Goal: Find contact information: Find contact information

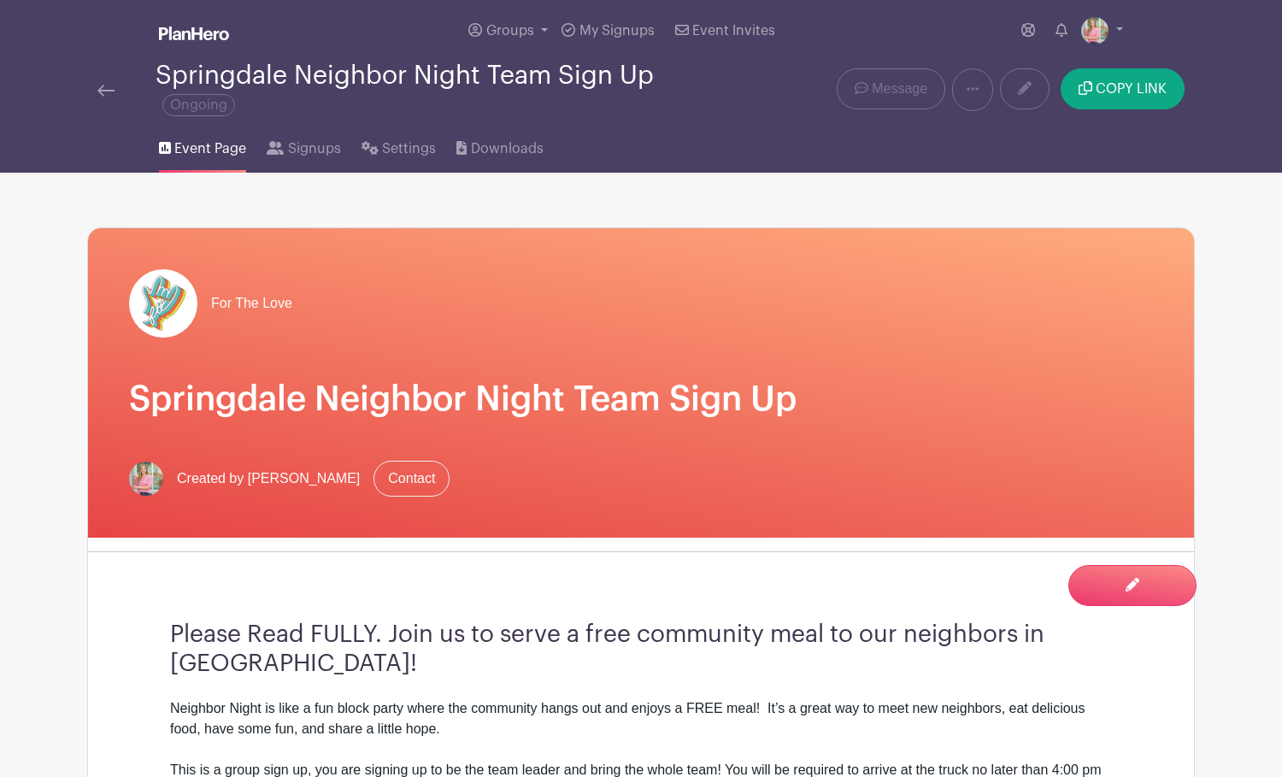
click at [103, 92] on img at bounding box center [105, 91] width 17 height 12
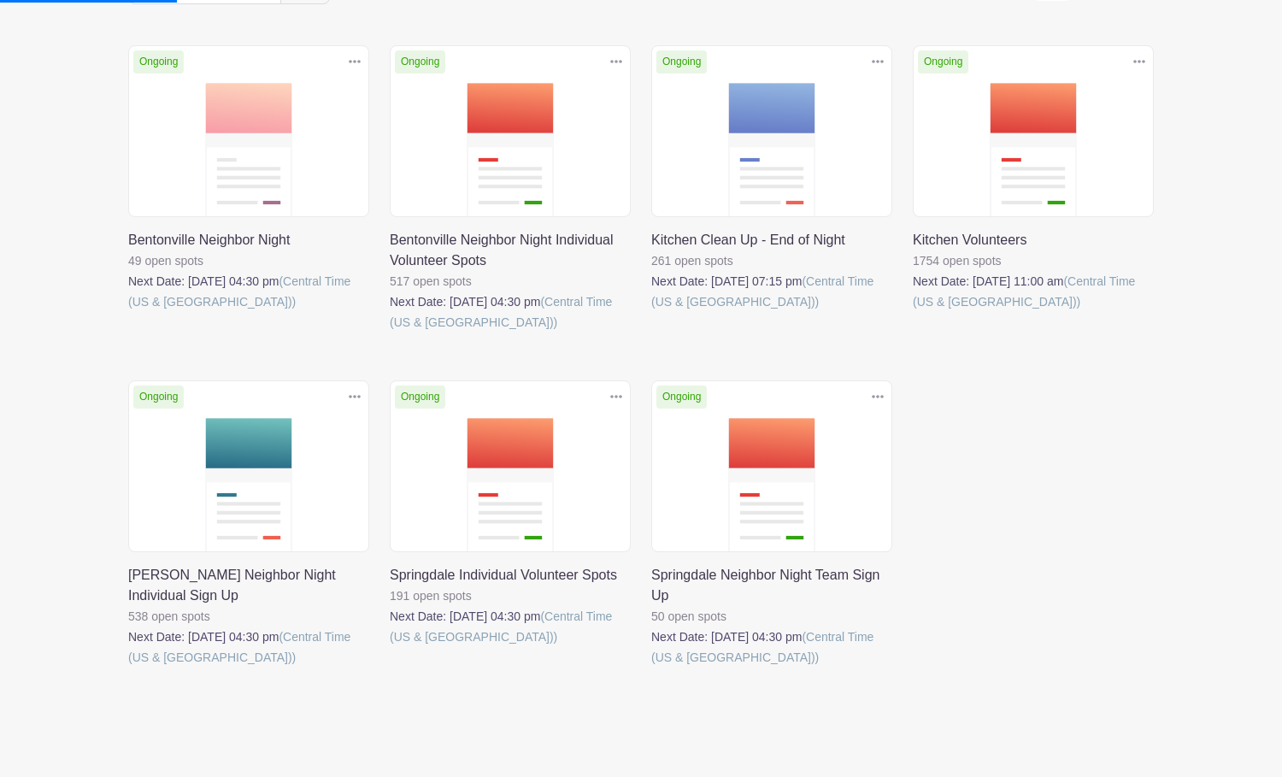
scroll to position [253, 0]
click at [128, 667] on link at bounding box center [128, 667] width 0 height 0
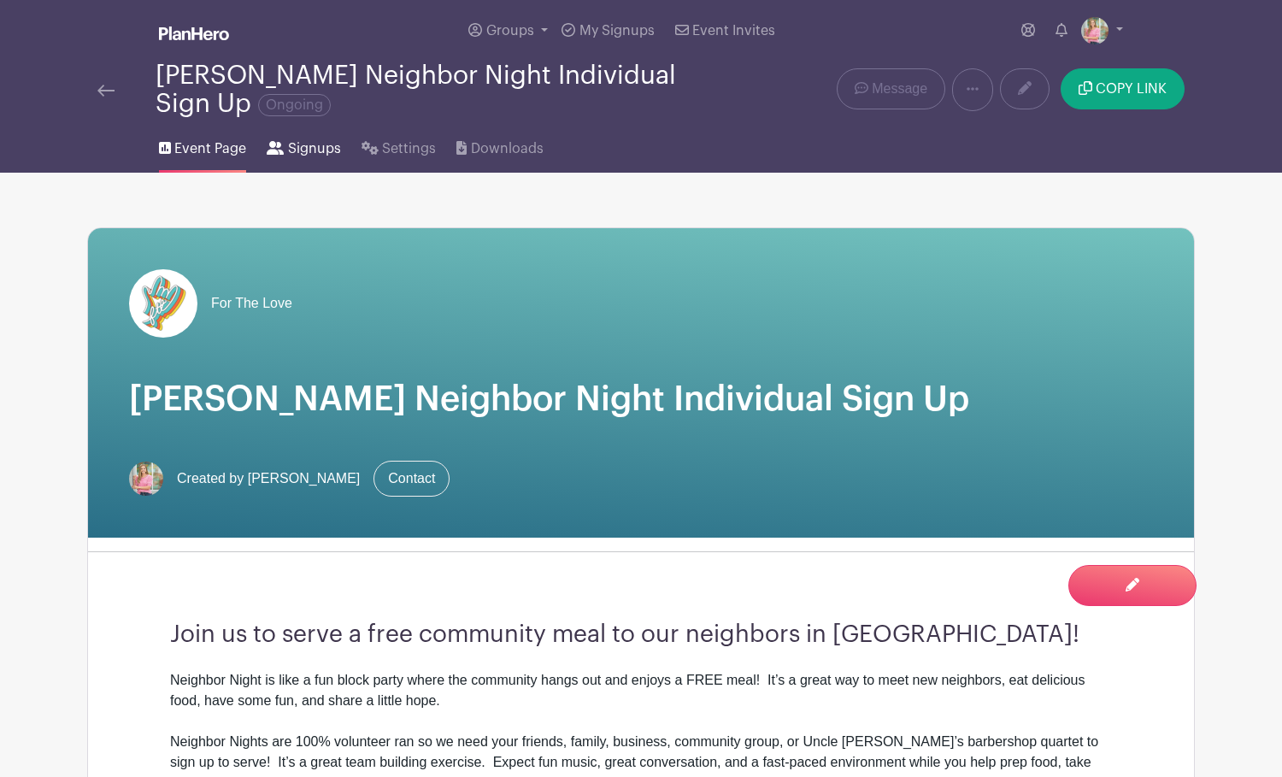
click at [300, 151] on span "Signups" at bounding box center [314, 148] width 53 height 21
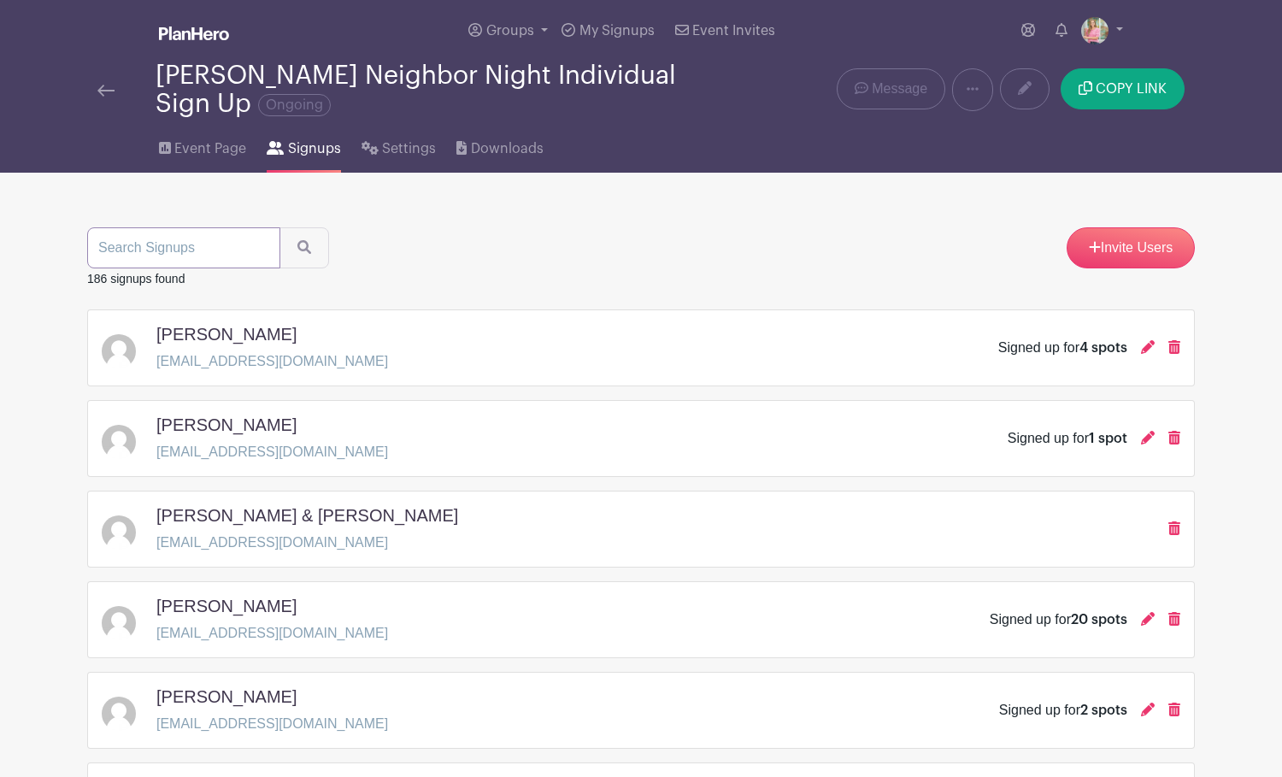
click at [214, 252] on input "search" at bounding box center [183, 247] width 193 height 41
type input "[PERSON_NAME]"
click at [289, 250] on button "submit" at bounding box center [304, 247] width 50 height 41
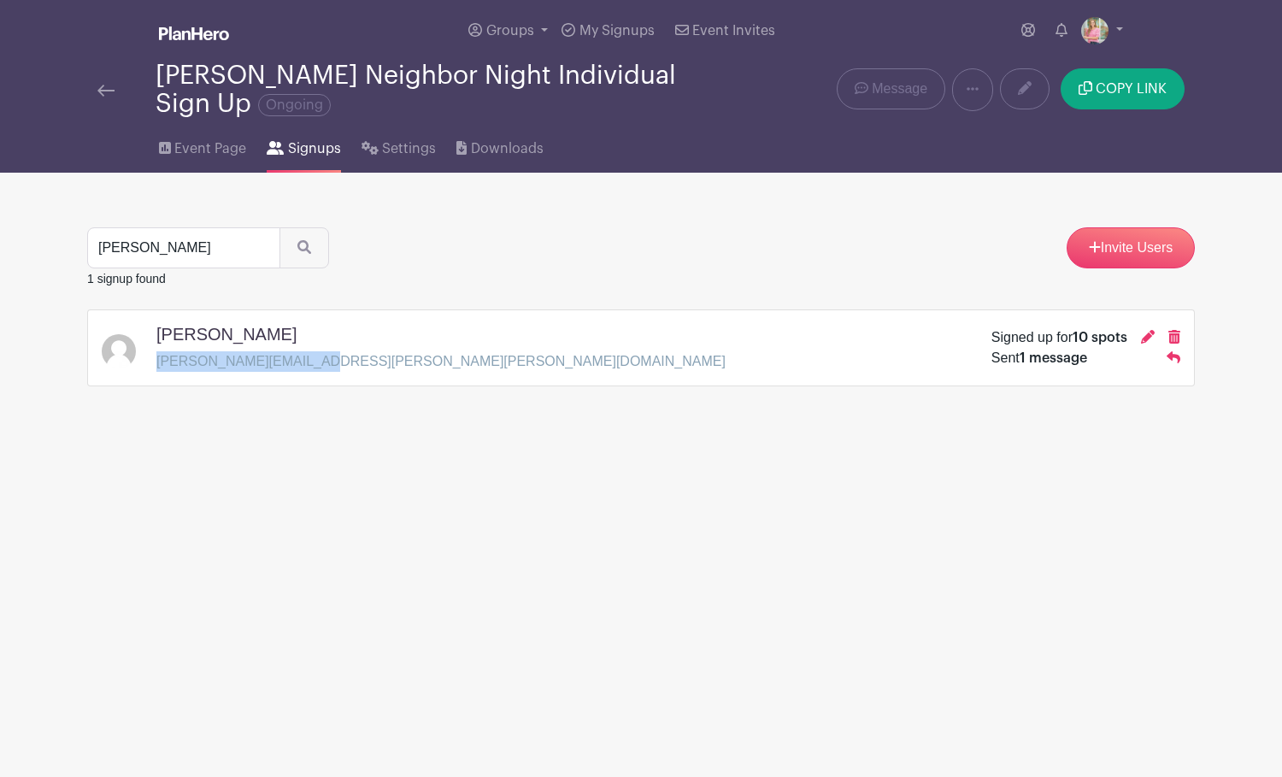
drag, startPoint x: 338, startPoint y: 369, endPoint x: 155, endPoint y: 367, distance: 182.9
click at [155, 367] on div "[PERSON_NAME] [PERSON_NAME][EMAIL_ADDRESS][PERSON_NAME][PERSON_NAME][DOMAIN_NAM…" at bounding box center [641, 348] width 1078 height 48
copy p "[PERSON_NAME][EMAIL_ADDRESS][PERSON_NAME][PERSON_NAME][DOMAIN_NAME]"
click at [324, 366] on div "[PERSON_NAME] [PERSON_NAME][EMAIL_ADDRESS][PERSON_NAME][PERSON_NAME][DOMAIN_NAM…" at bounding box center [641, 348] width 1078 height 48
drag, startPoint x: 314, startPoint y: 364, endPoint x: 155, endPoint y: 365, distance: 159.8
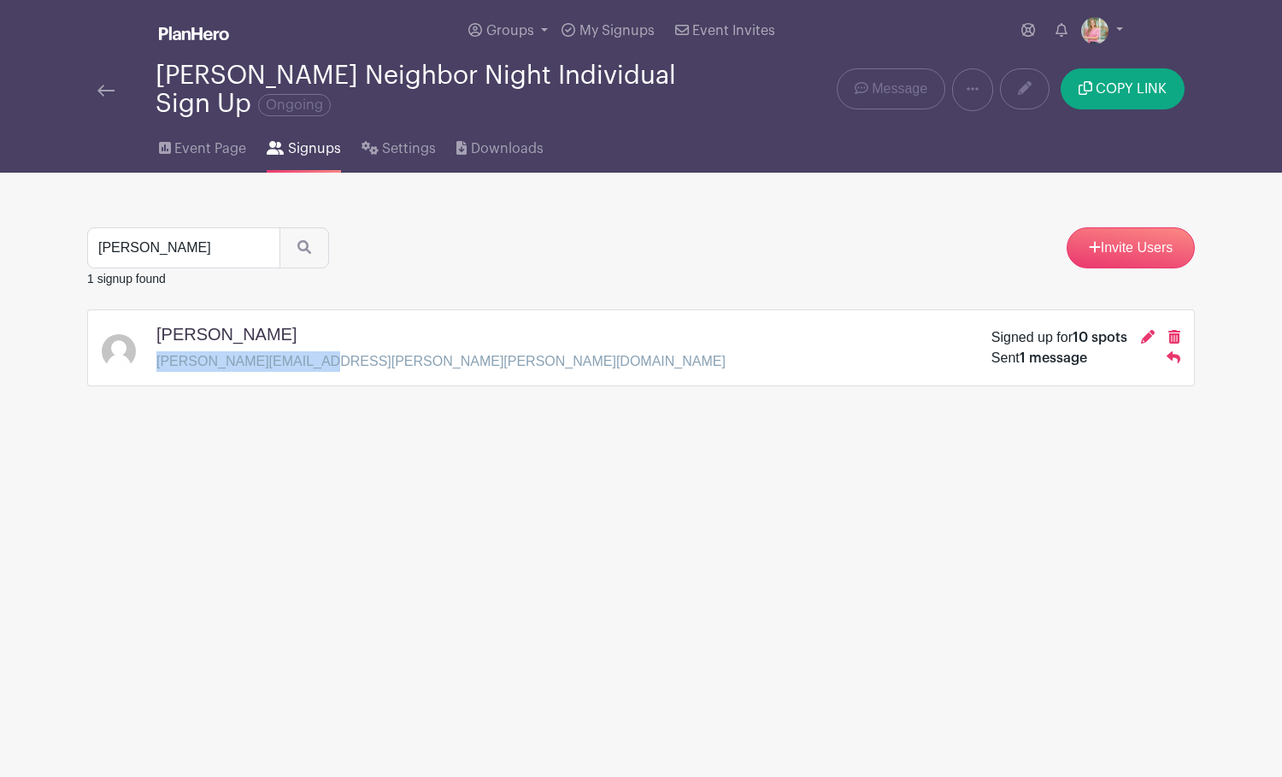
click at [155, 365] on div "[PERSON_NAME] [PERSON_NAME][EMAIL_ADDRESS][PERSON_NAME][PERSON_NAME][DOMAIN_NAM…" at bounding box center [641, 348] width 1078 height 48
copy p "[PERSON_NAME][EMAIL_ADDRESS][PERSON_NAME][PERSON_NAME][DOMAIN_NAME]"
